Goal: Task Accomplishment & Management: Use online tool/utility

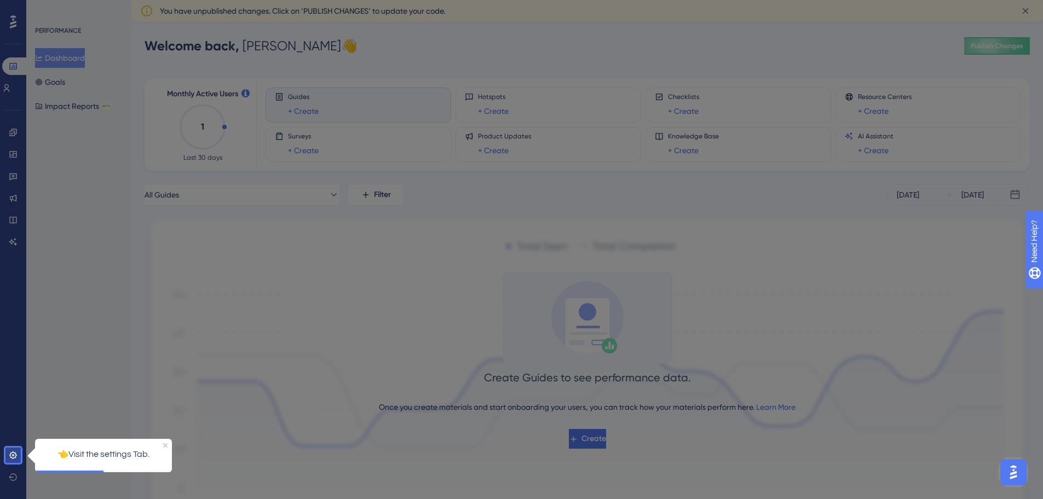
click at [102, 214] on div at bounding box center [536, 291] width 1030 height 582
click at [14, 457] on icon at bounding box center [13, 455] width 9 height 9
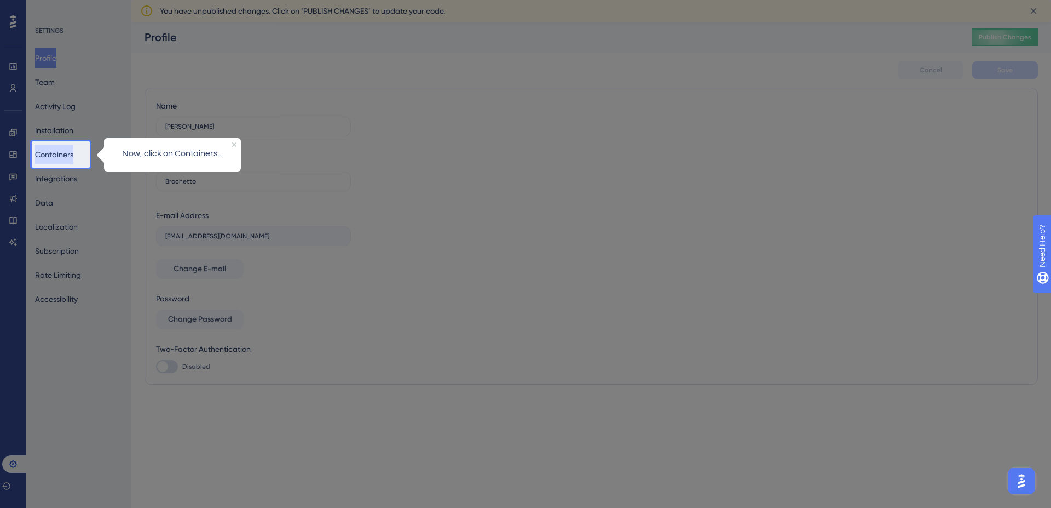
click at [65, 158] on button "Containers" at bounding box center [54, 155] width 38 height 20
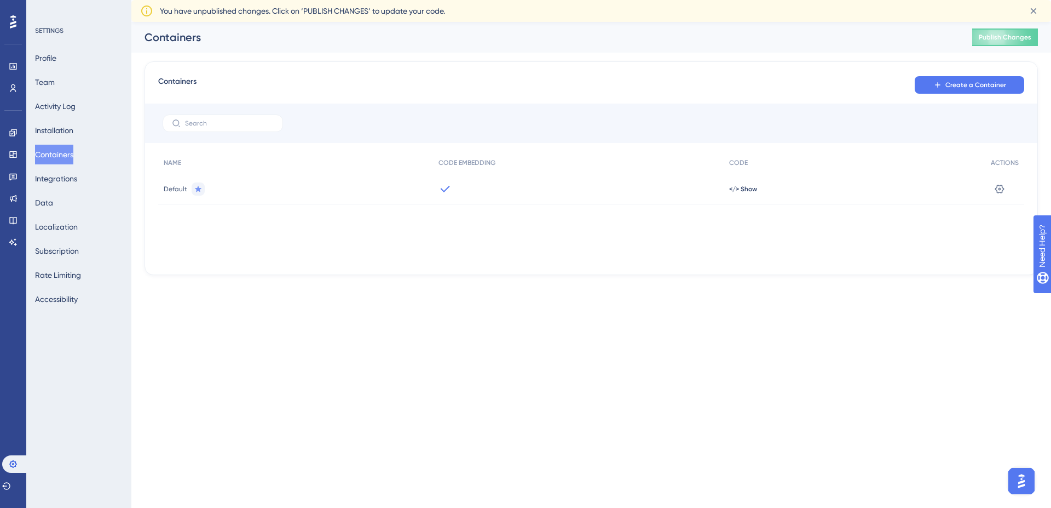
click at [65, 158] on button "Containers" at bounding box center [54, 155] width 38 height 20
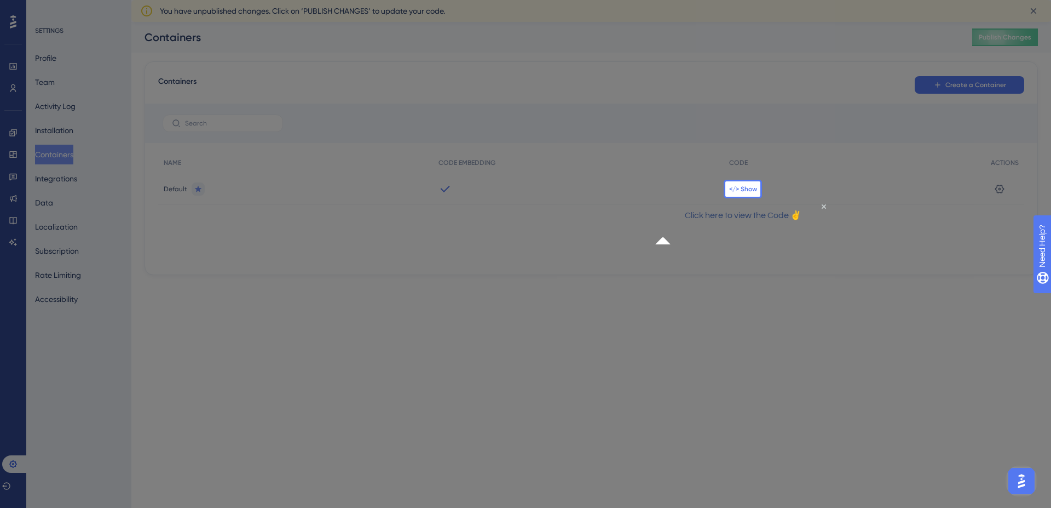
click at [742, 185] on span "</> Show" at bounding box center [743, 189] width 28 height 9
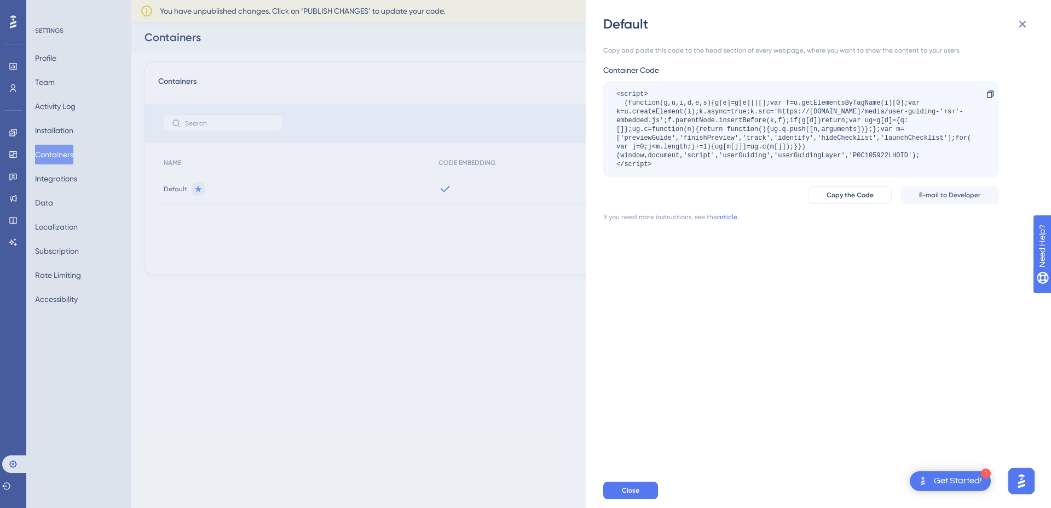
click at [59, 57] on div "Default Copy and paste this code to the head section of every webpage, where yo…" at bounding box center [525, 254] width 1051 height 508
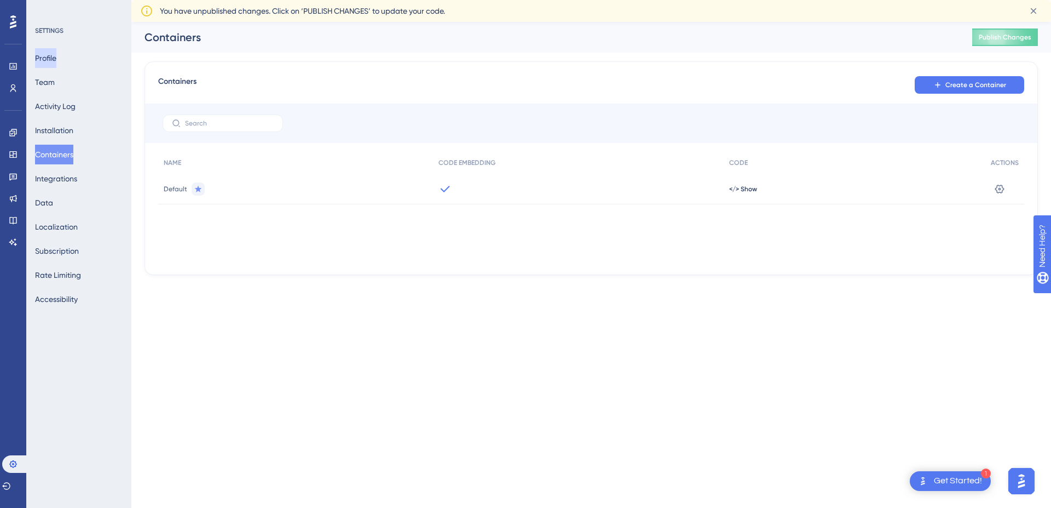
click at [56, 57] on button "Profile" at bounding box center [45, 58] width 21 height 20
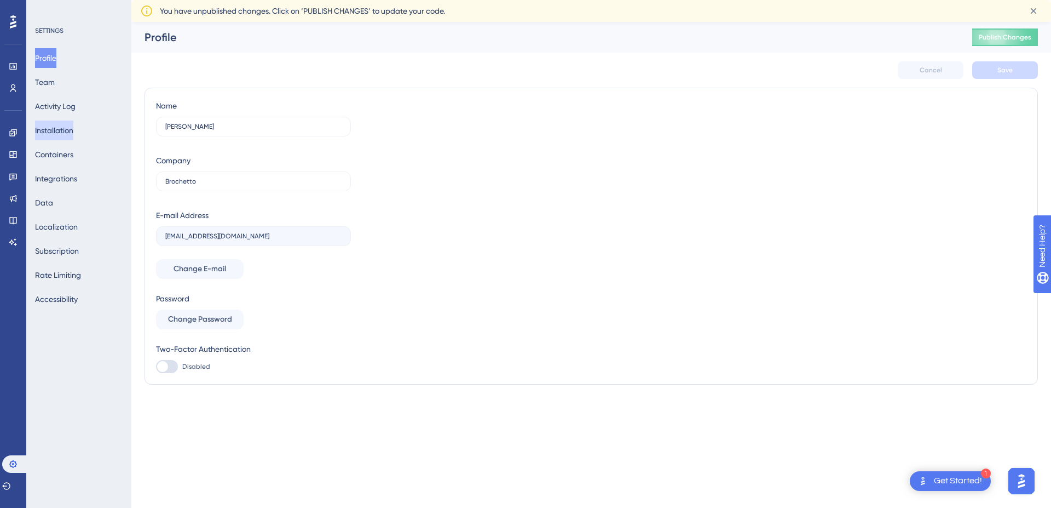
click at [73, 136] on button "Installation" at bounding box center [54, 130] width 38 height 20
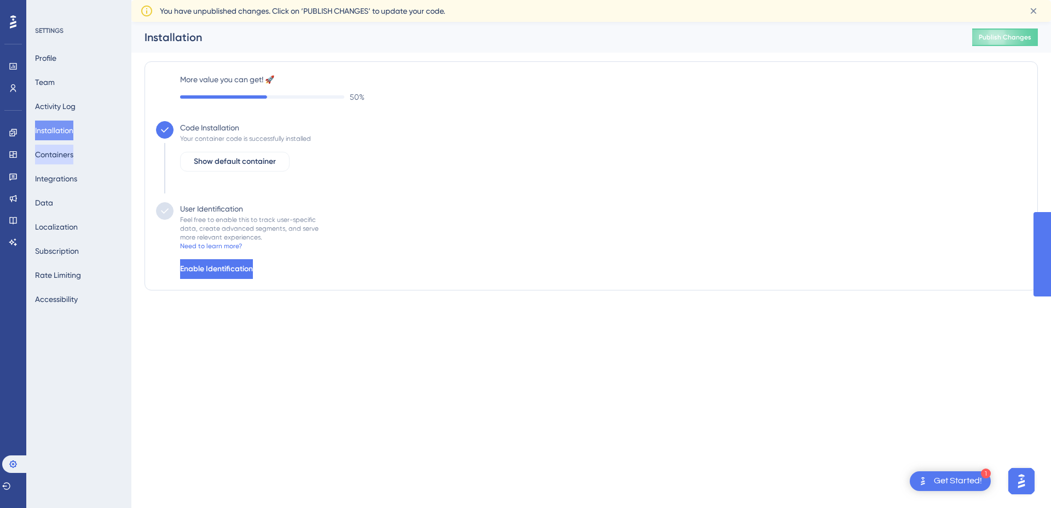
click at [73, 157] on button "Containers" at bounding box center [54, 155] width 38 height 20
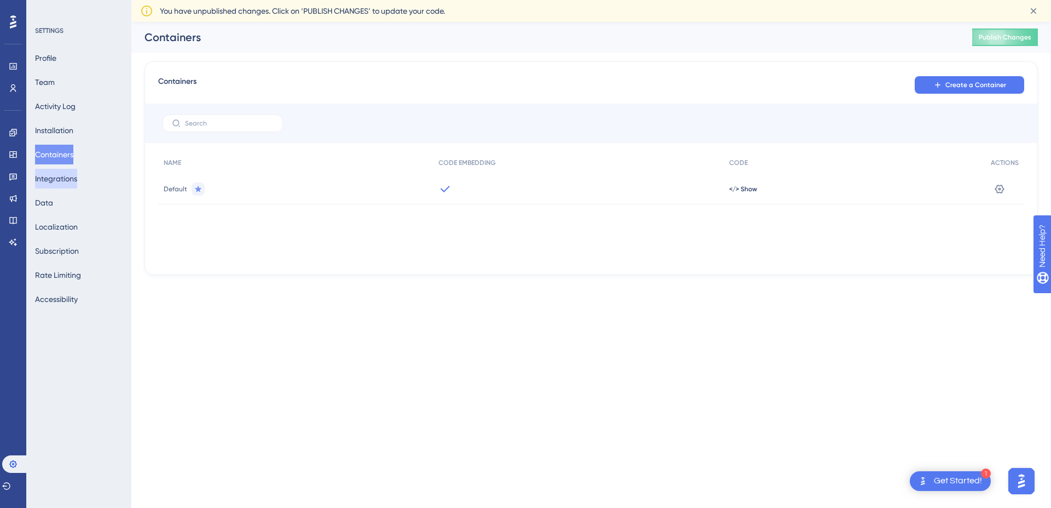
click at [70, 180] on button "Integrations" at bounding box center [56, 179] width 42 height 20
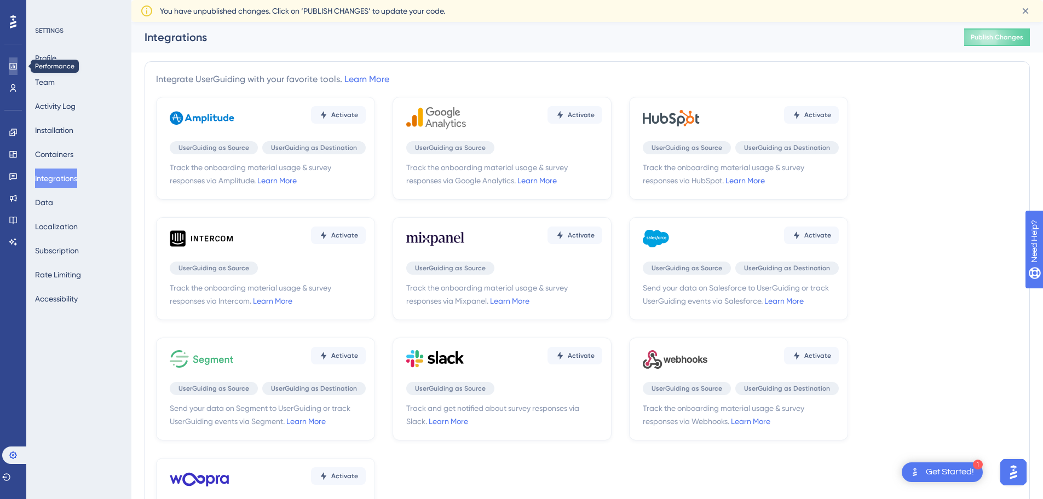
click at [11, 63] on icon at bounding box center [12, 66] width 7 height 7
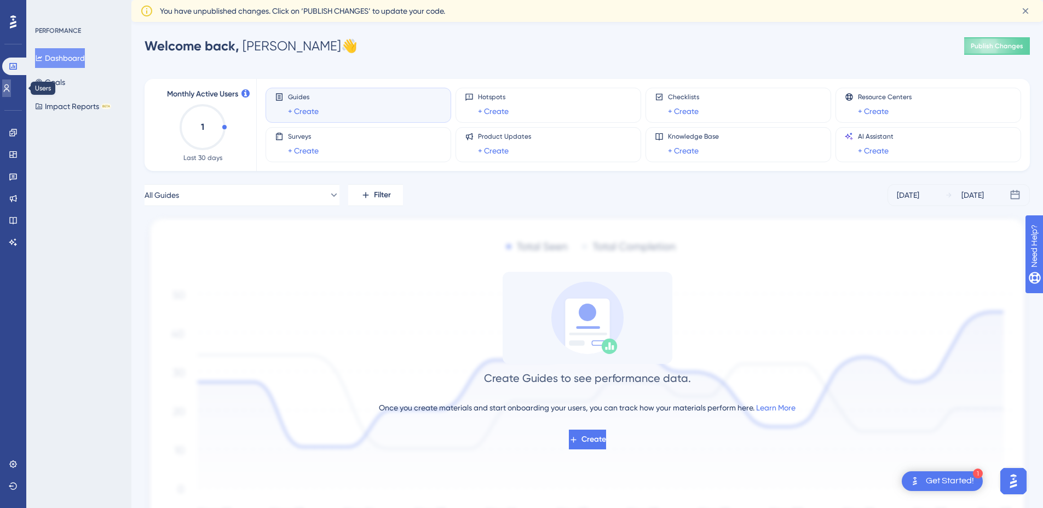
click at [9, 83] on link at bounding box center [6, 88] width 9 height 18
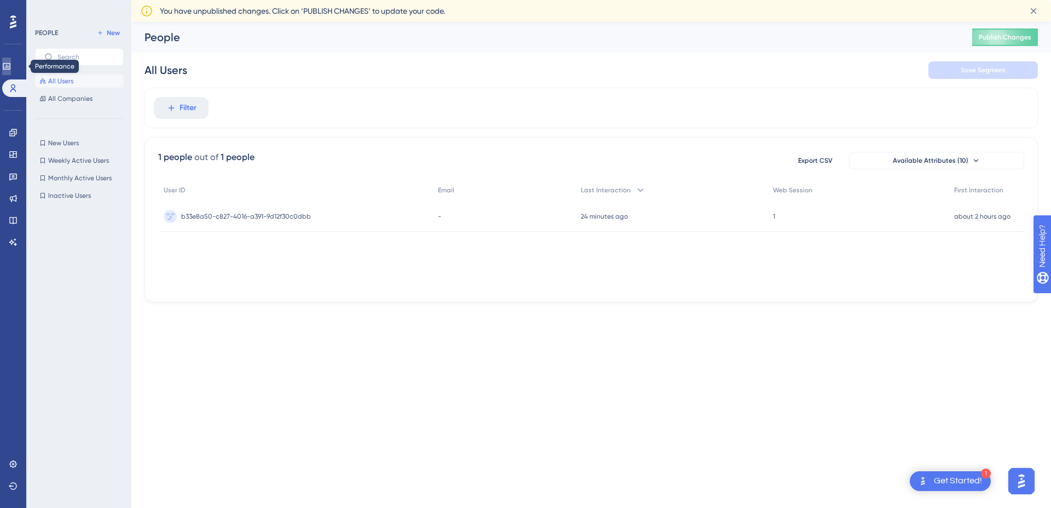
click at [10, 66] on icon at bounding box center [6, 66] width 9 height 9
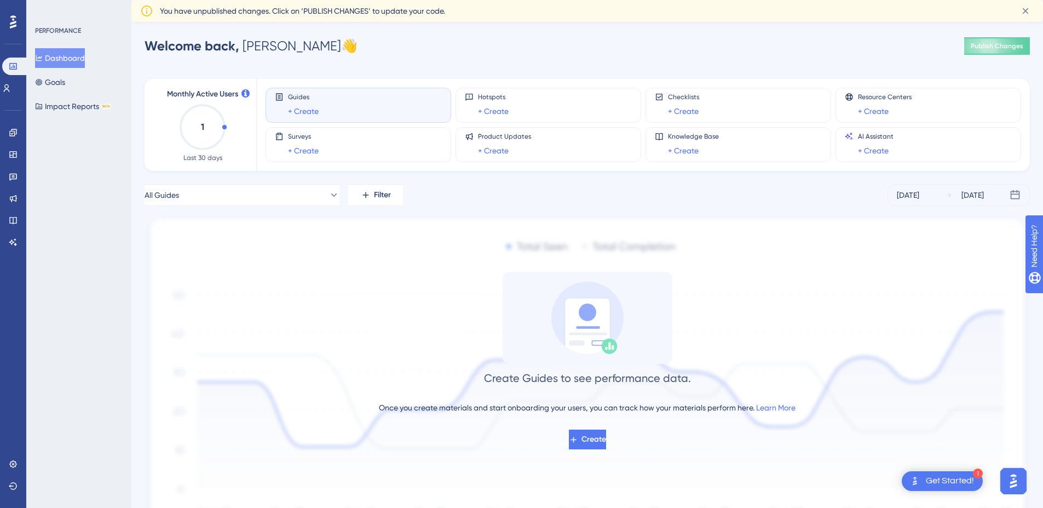
click at [338, 105] on div "Guides + Create" at bounding box center [358, 105] width 167 height 25
click at [307, 114] on link "+ Create" at bounding box center [303, 111] width 31 height 13
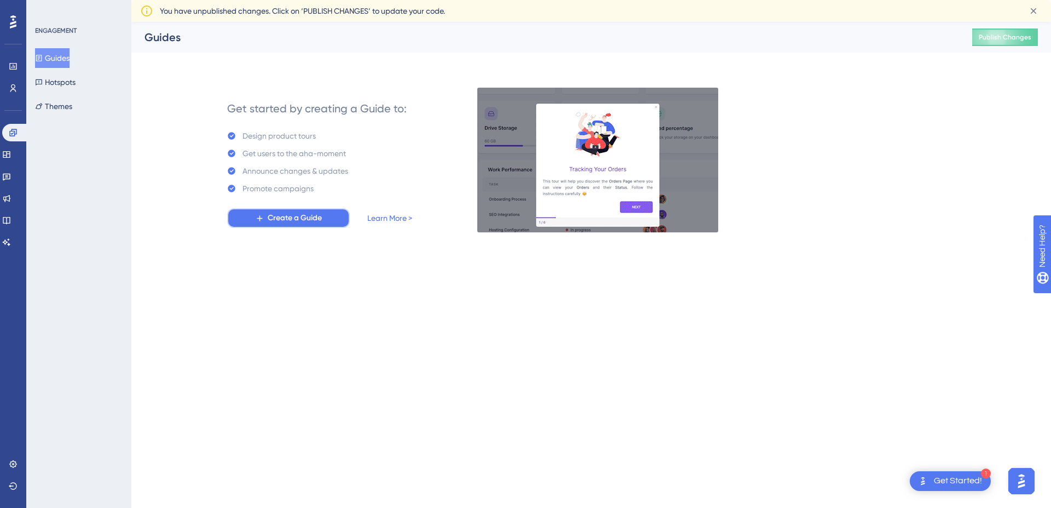
click at [301, 216] on span "Create a Guide" at bounding box center [295, 217] width 54 height 13
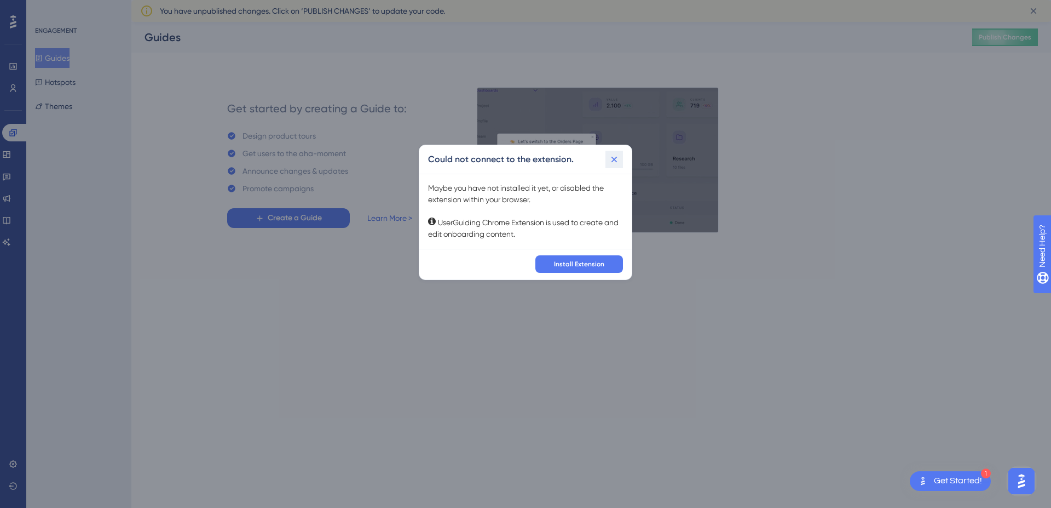
click at [610, 162] on icon at bounding box center [614, 159] width 11 height 11
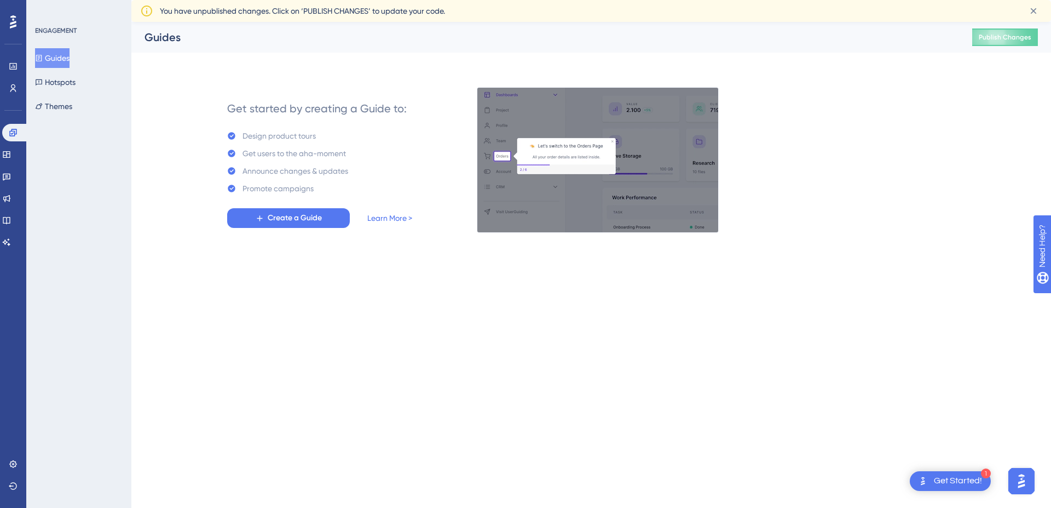
click at [17, 22] on div at bounding box center [13, 22] width 18 height 18
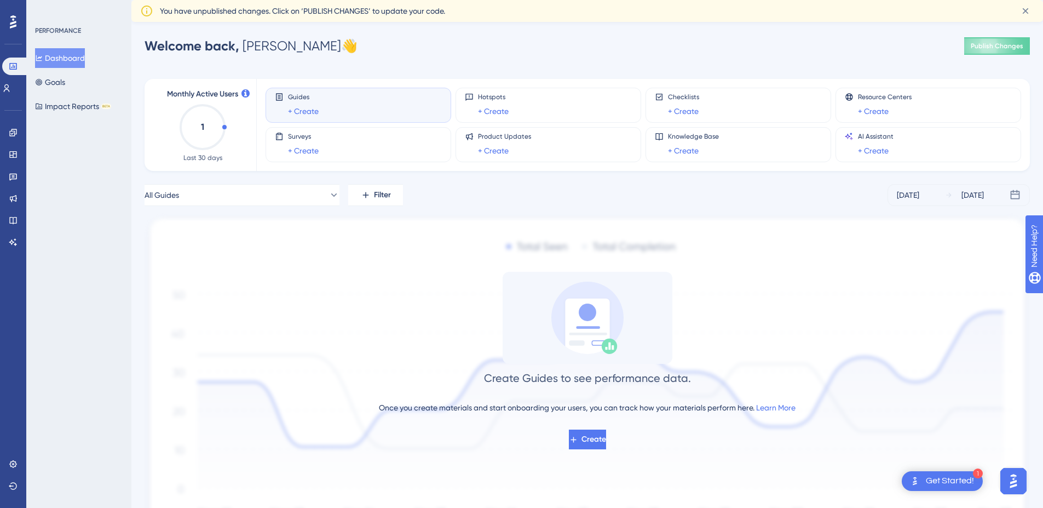
click at [238, 275] on div "Create Guides to see performance data. Once you create materials and start onbo…" at bounding box center [587, 360] width 885 height 177
click at [11, 242] on icon at bounding box center [13, 242] width 9 height 9
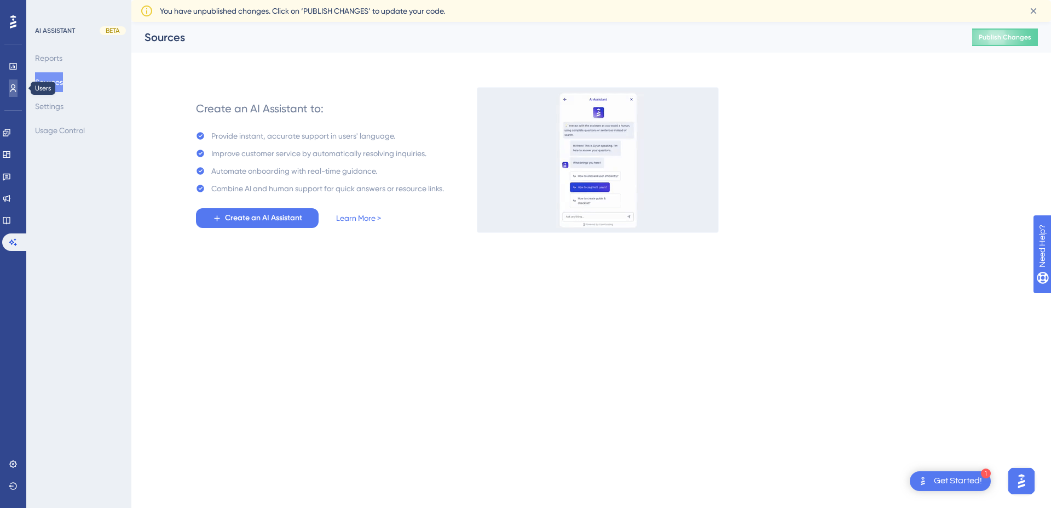
click at [18, 92] on link at bounding box center [13, 88] width 9 height 18
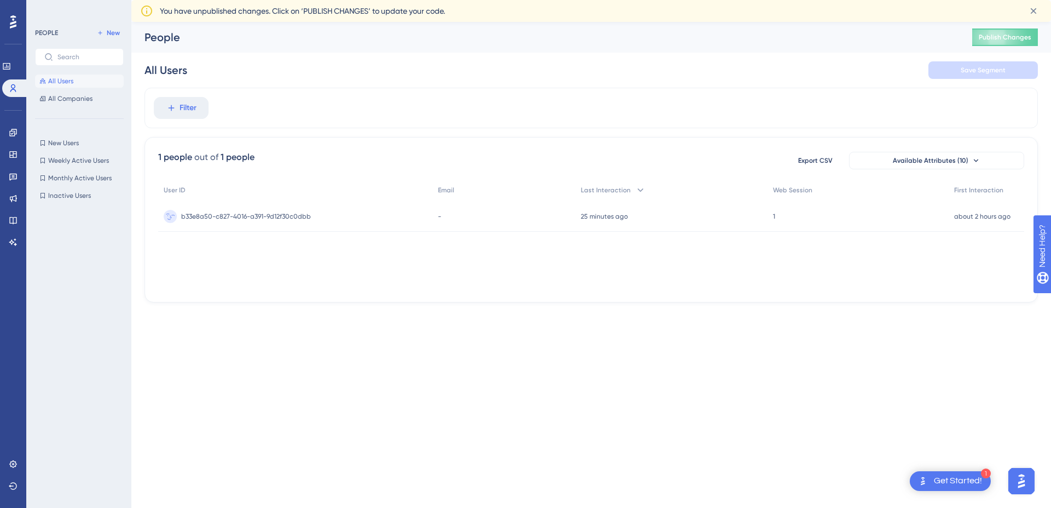
click at [276, 215] on span "b33e8a50-c827-4016-a391-9d12f30c0dbb" at bounding box center [246, 216] width 130 height 9
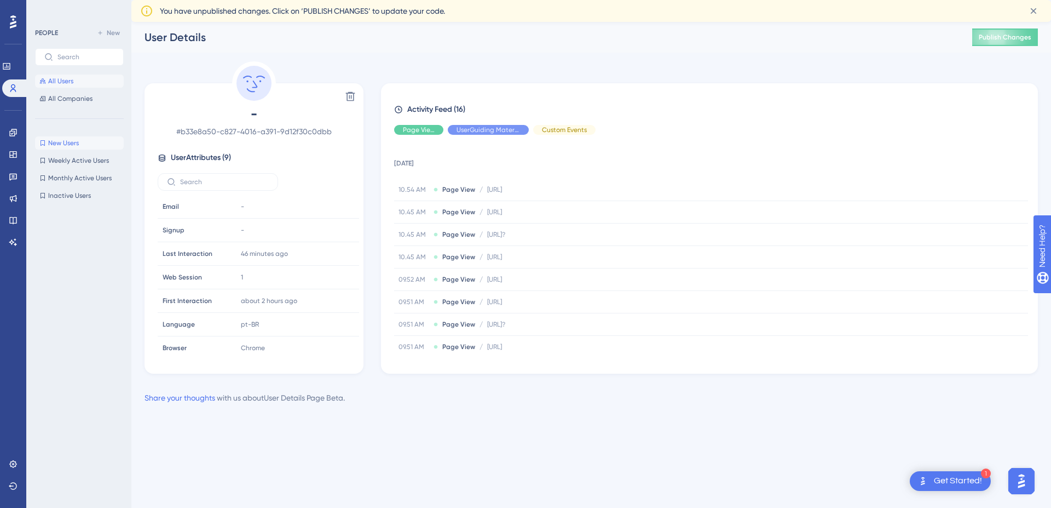
click at [70, 145] on span "New Users" at bounding box center [63, 143] width 31 height 9
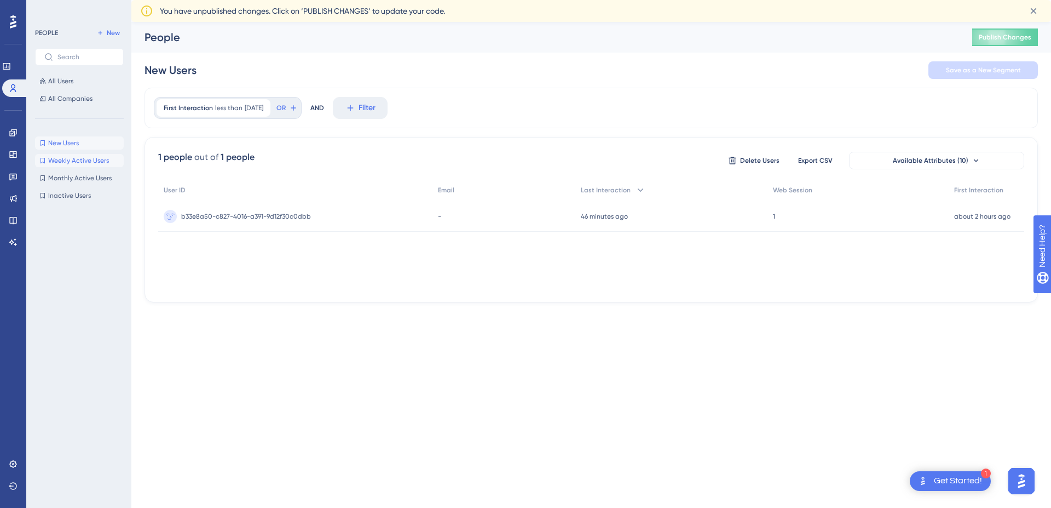
click at [80, 161] on span "Weekly Active Users" at bounding box center [78, 160] width 61 height 9
click at [11, 71] on link at bounding box center [6, 66] width 9 height 18
click at [8, 64] on link at bounding box center [6, 66] width 9 height 18
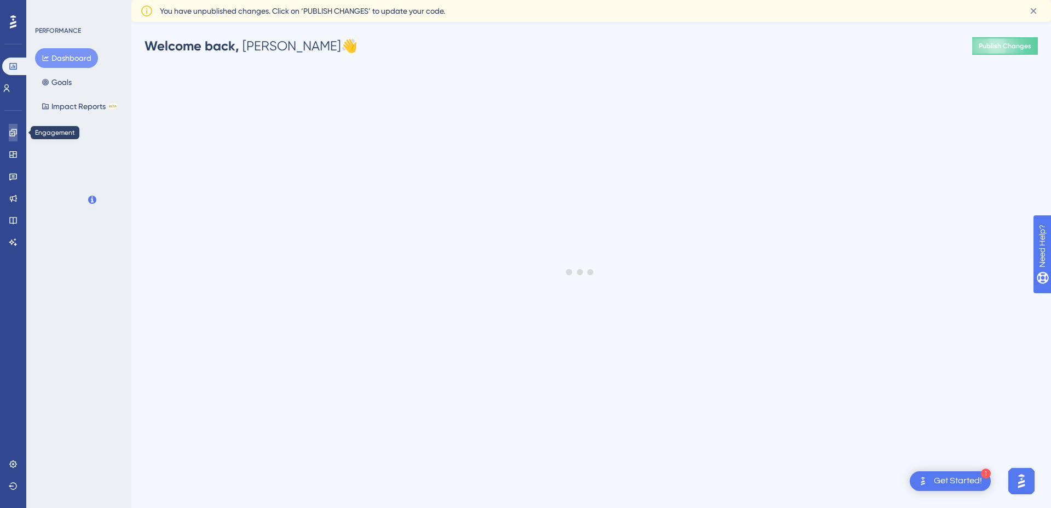
click at [15, 137] on link at bounding box center [13, 133] width 9 height 18
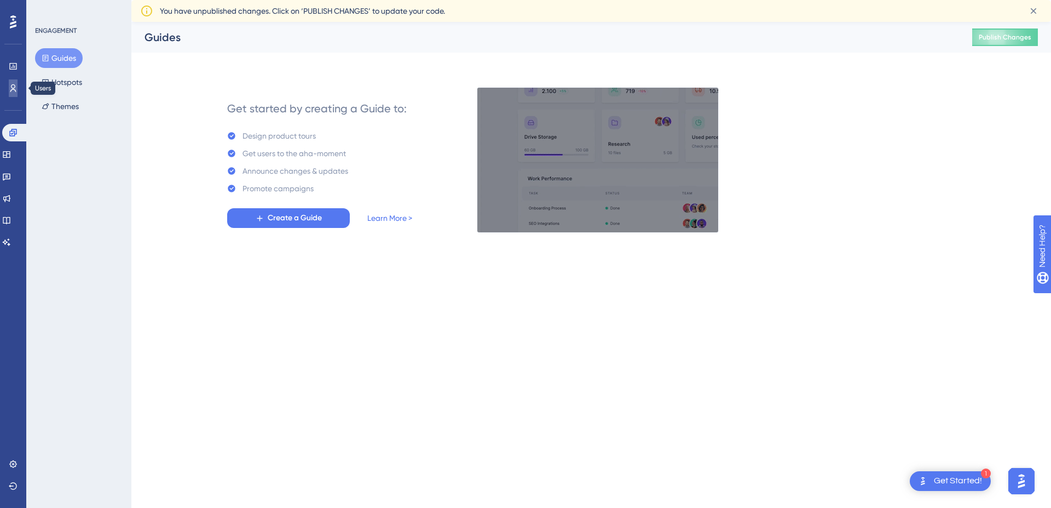
click at [18, 82] on link at bounding box center [13, 88] width 9 height 18
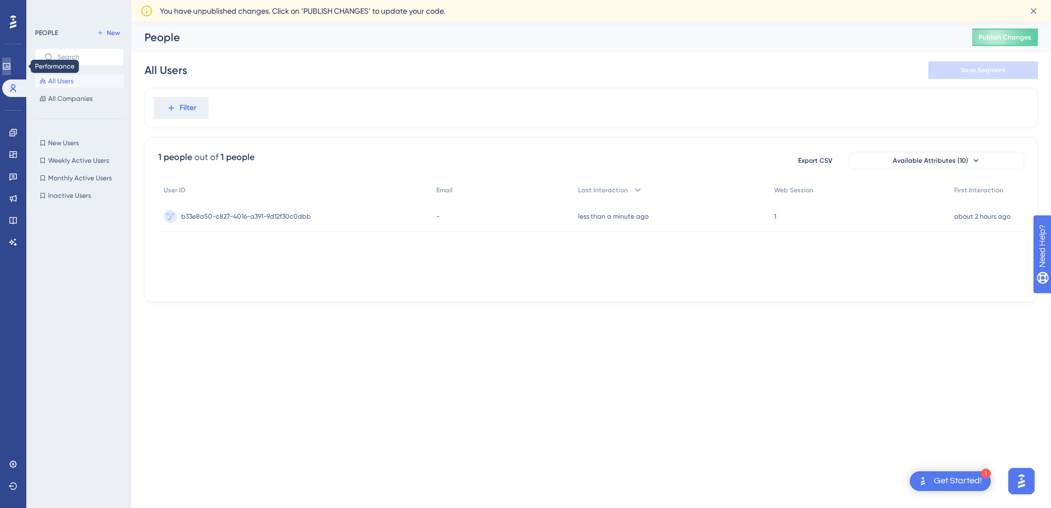
click at [11, 66] on link at bounding box center [6, 66] width 9 height 18
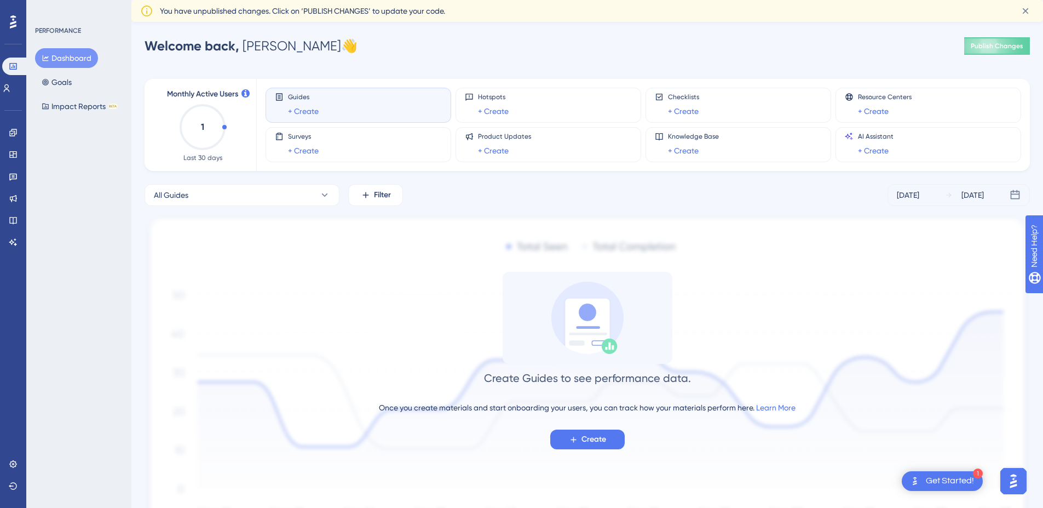
click at [296, 95] on span "Guides" at bounding box center [303, 97] width 31 height 9
click at [16, 26] on div at bounding box center [13, 22] width 18 height 18
click at [344, 16] on span "You have unpublished changes. Click on ‘PUBLISH CHANGES’ to update your code." at bounding box center [302, 10] width 285 height 13
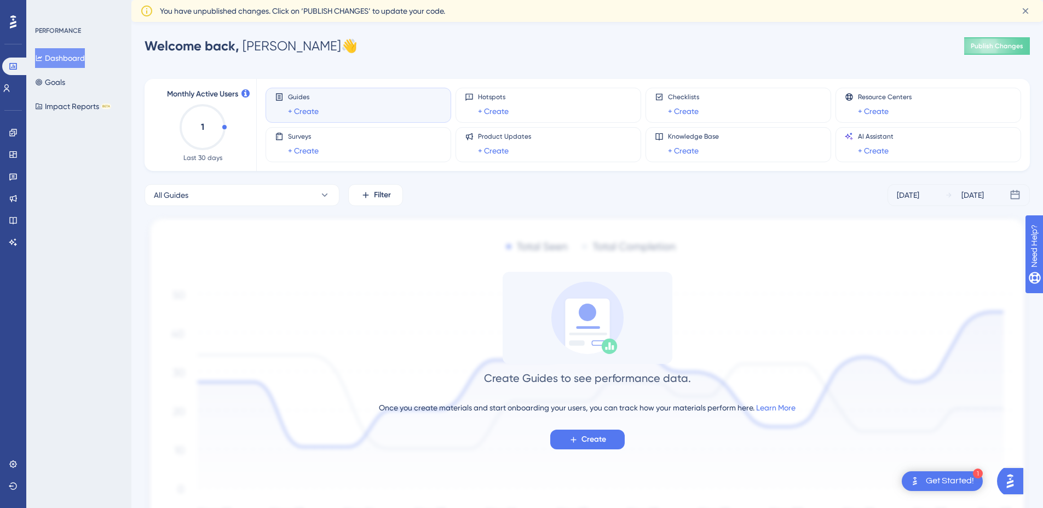
click at [959, 483] on div "Get Started!" at bounding box center [950, 481] width 48 height 12
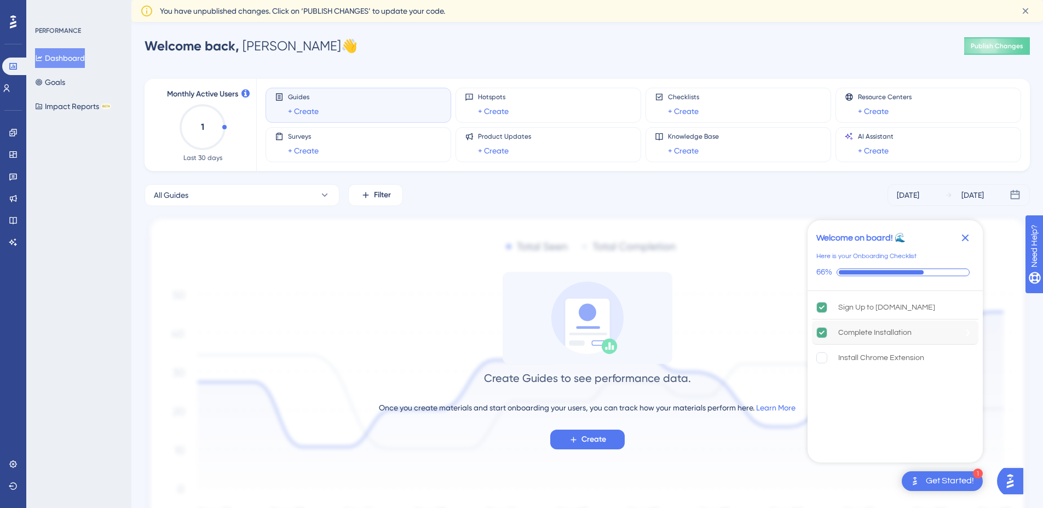
click at [825, 331] on icon "Complete Installation is complete." at bounding box center [822, 332] width 10 height 10
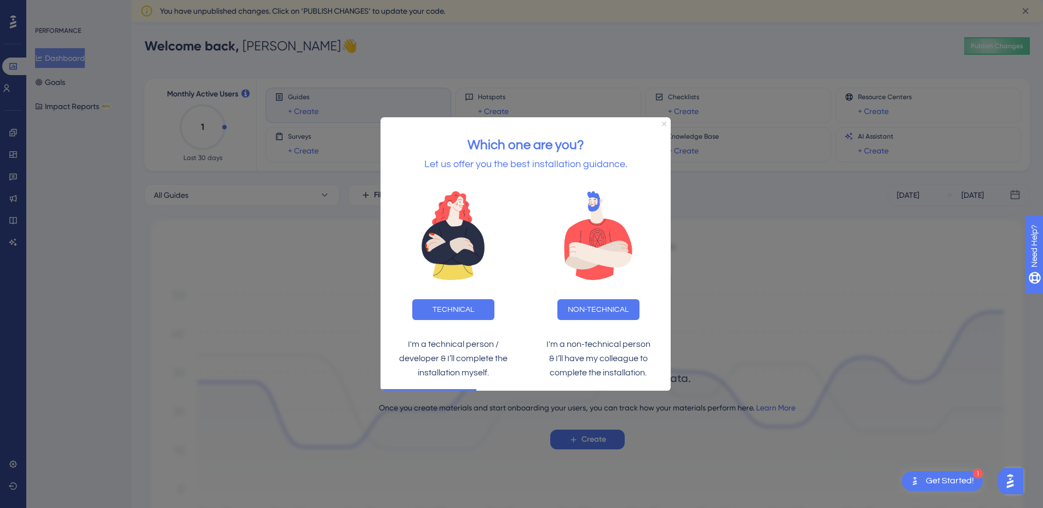
click at [662, 122] on icon "Close Preview" at bounding box center [664, 124] width 4 height 4
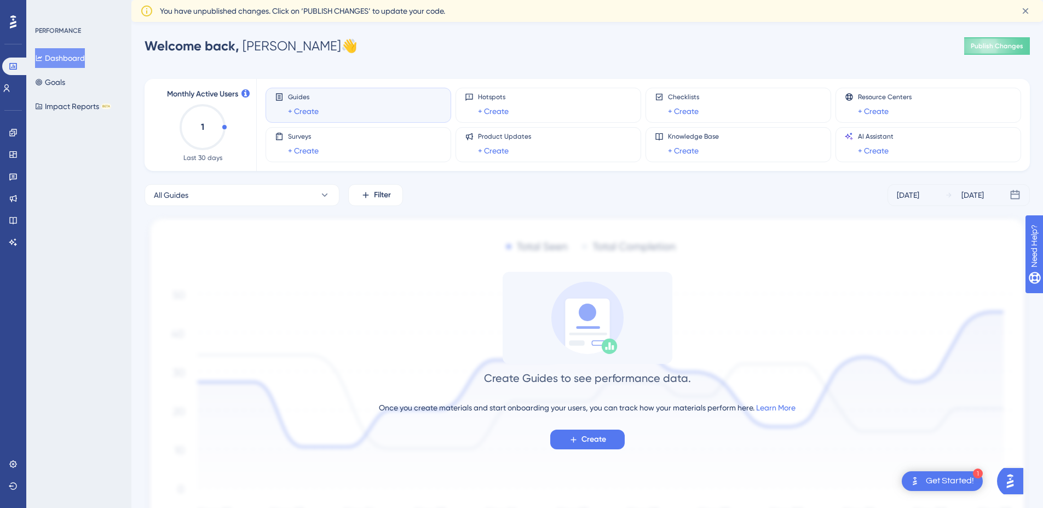
click at [963, 479] on div "Get Started!" at bounding box center [950, 481] width 48 height 12
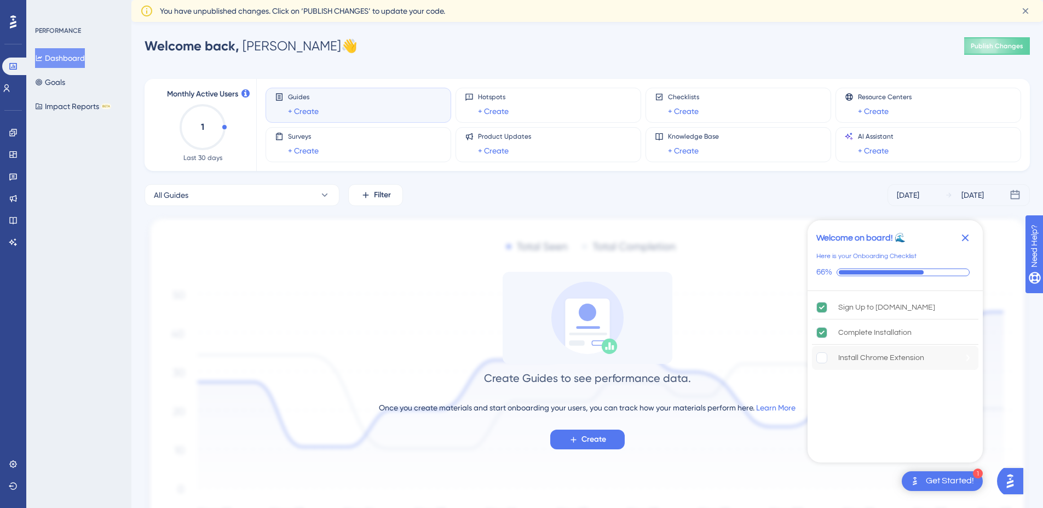
click at [872, 355] on div "Install Chrome Extension" at bounding box center [881, 357] width 86 height 13
